Goal: Task Accomplishment & Management: Use online tool/utility

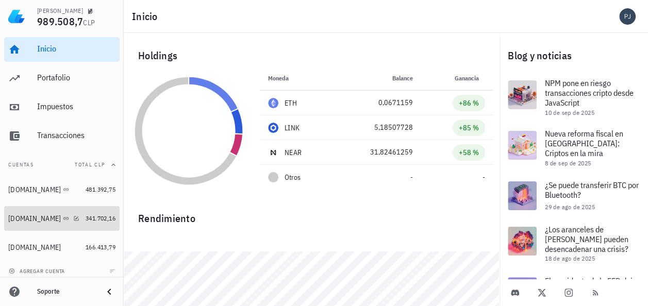
drag, startPoint x: 28, startPoint y: 218, endPoint x: 68, endPoint y: 220, distance: 40.2
click at [28, 218] on div "Binance.com" at bounding box center [34, 218] width 53 height 9
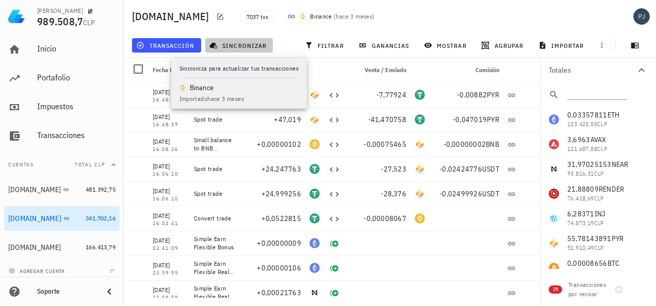
click at [231, 48] on span "sincronizar" at bounding box center [238, 45] width 55 height 8
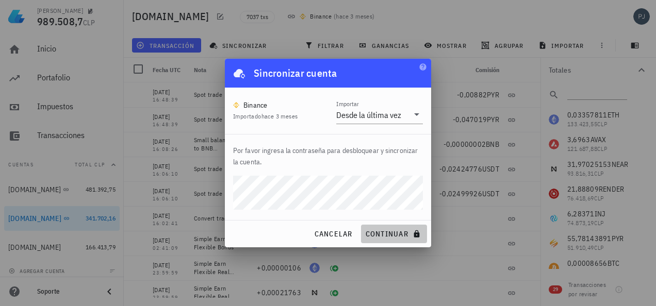
click at [395, 235] on span "continuar" at bounding box center [394, 233] width 58 height 9
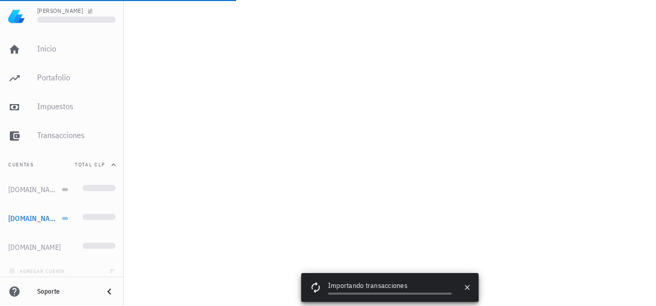
click at [615, 139] on div "Pablo Pino Inicio Portafolio Impuestos Transacciones Cuentas Total CLP bitget.c…" at bounding box center [328, 153] width 656 height 306
